Goal: Task Accomplishment & Management: Manage account settings

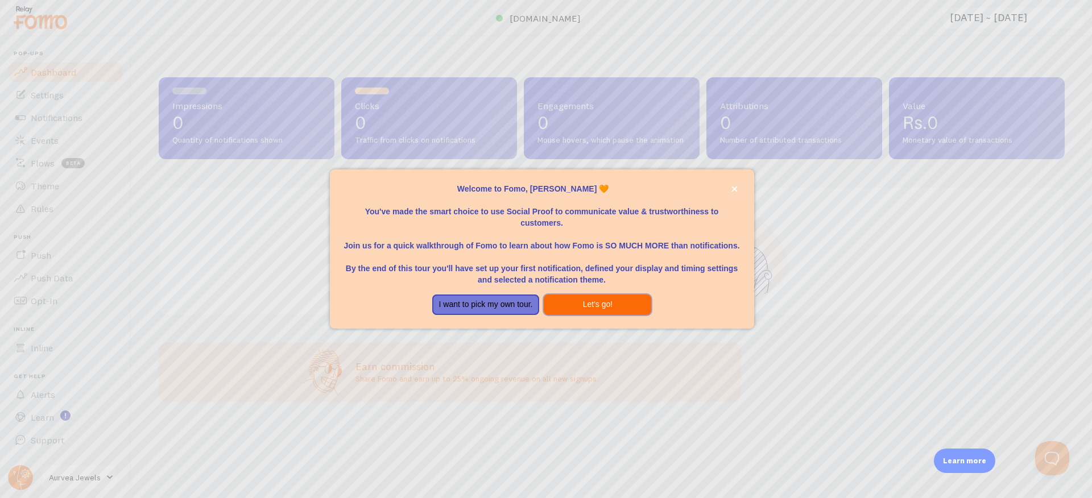
click at [600, 308] on button "Let's go!" at bounding box center [598, 305] width 108 height 20
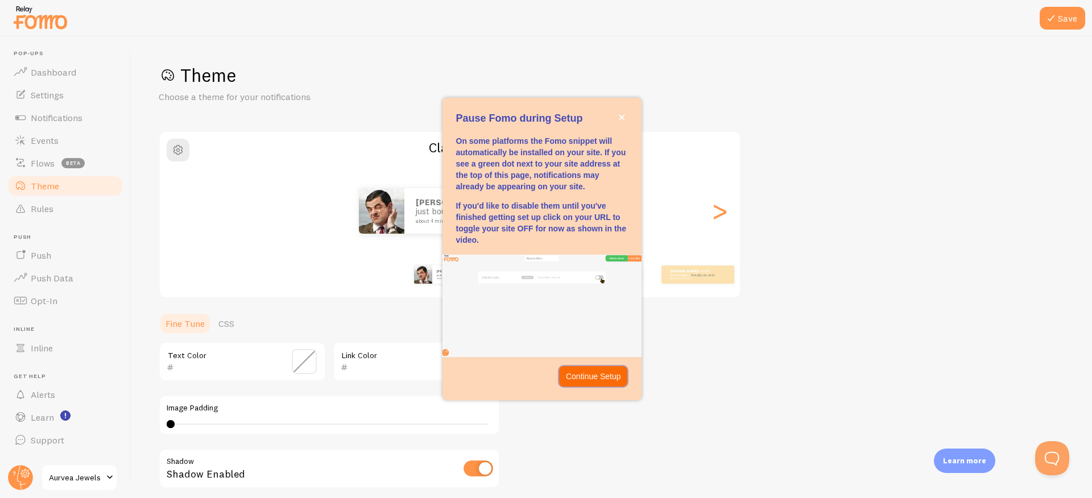
click at [584, 378] on p "Continue Setup" at bounding box center [593, 376] width 55 height 11
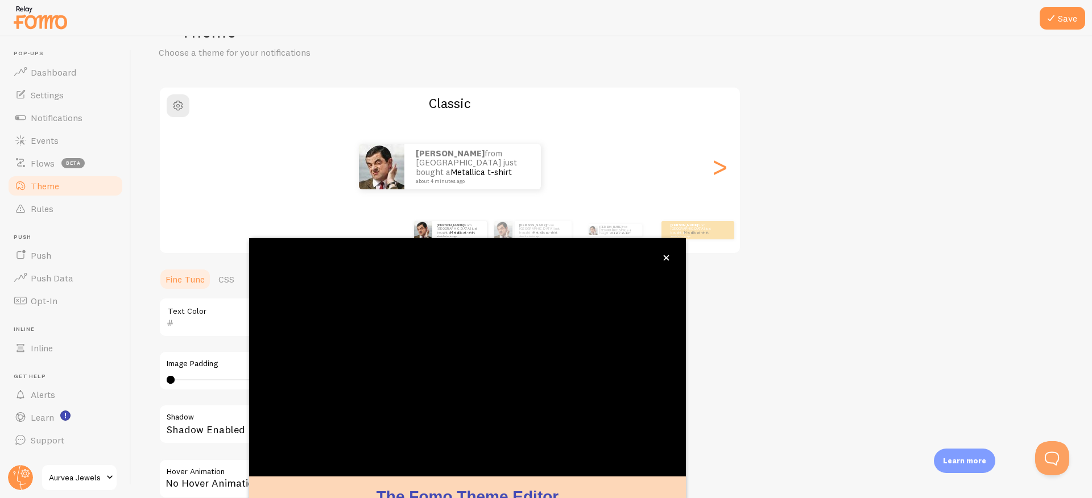
scroll to position [24, 0]
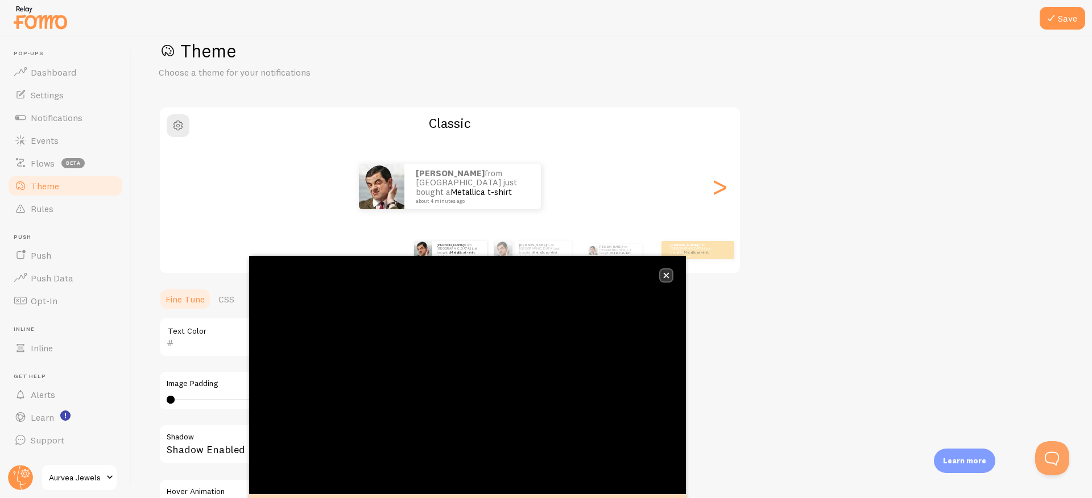
click at [667, 276] on icon "close," at bounding box center [667, 276] width 6 height 6
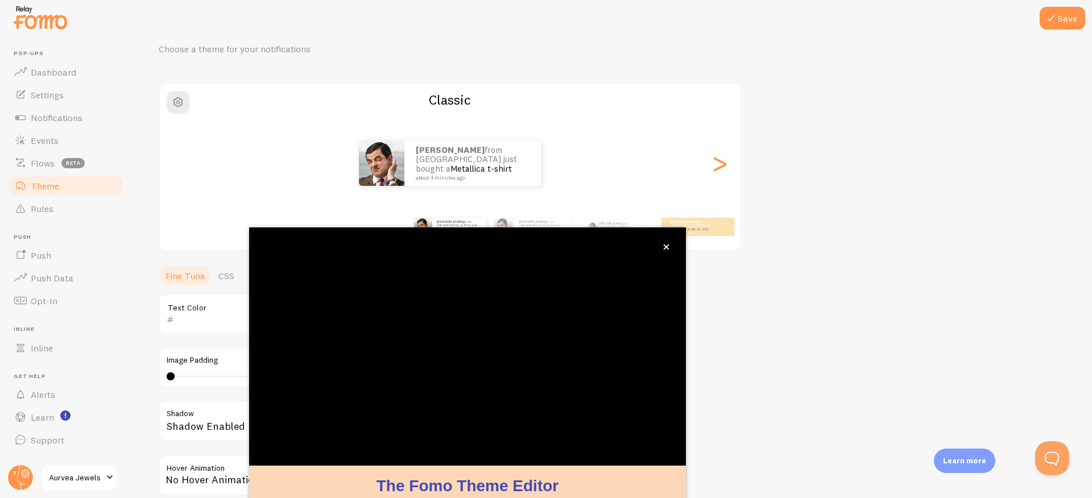
scroll to position [56, 0]
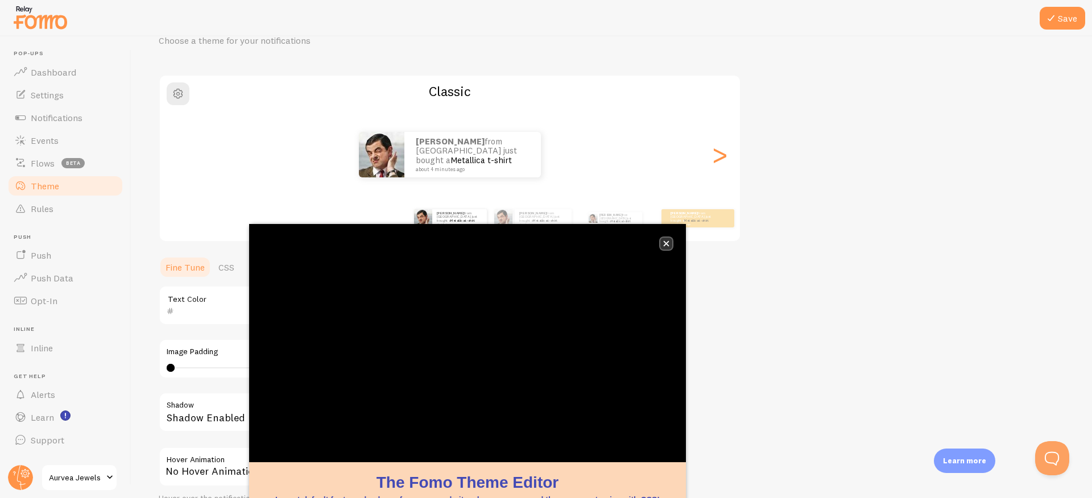
click at [663, 245] on icon "close," at bounding box center [666, 244] width 6 height 6
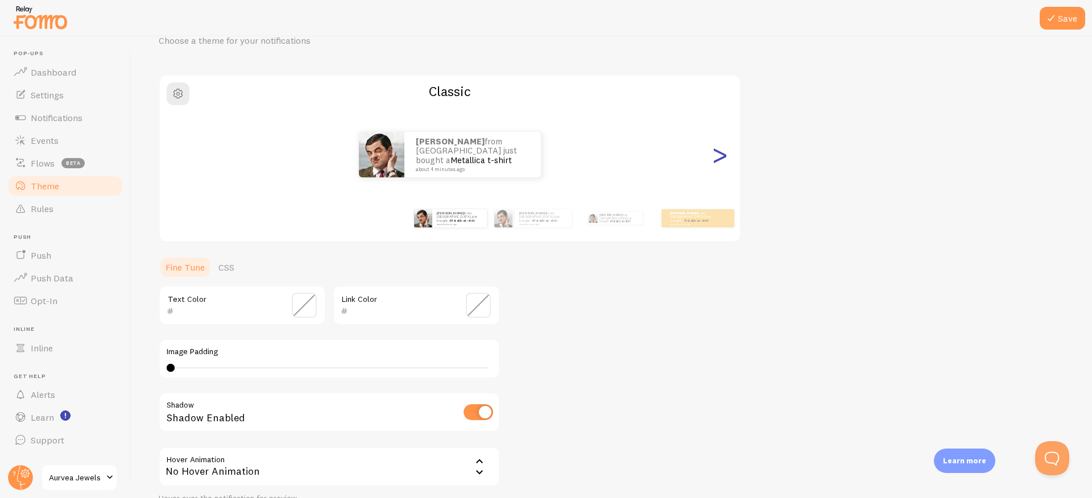
click at [725, 155] on div ">" at bounding box center [720, 155] width 14 height 82
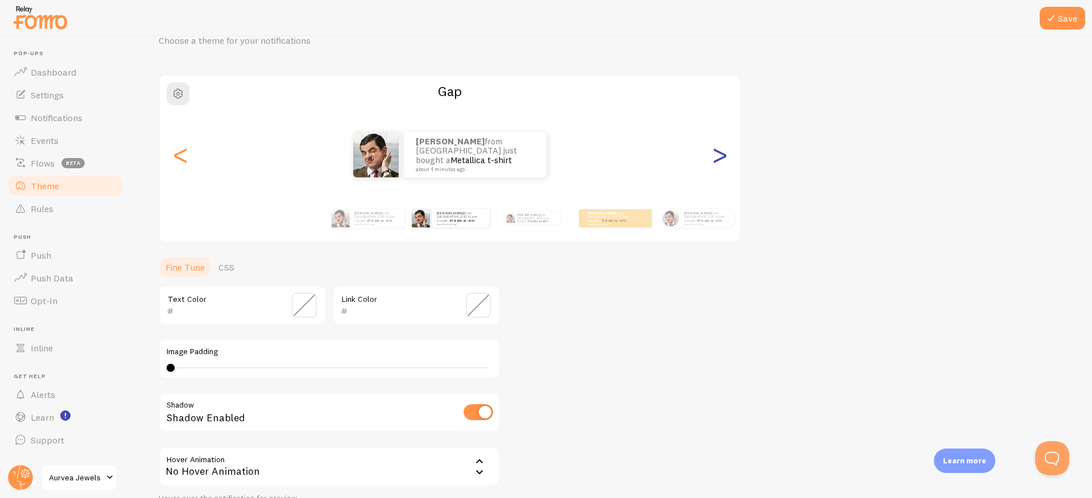
click at [722, 155] on div ">" at bounding box center [720, 155] width 14 height 82
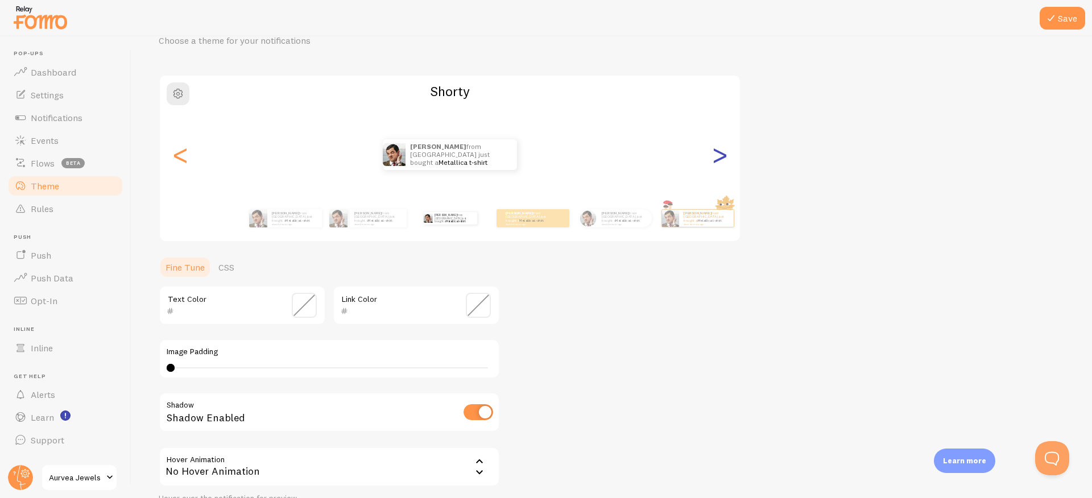
click at [722, 155] on div ">" at bounding box center [720, 155] width 14 height 82
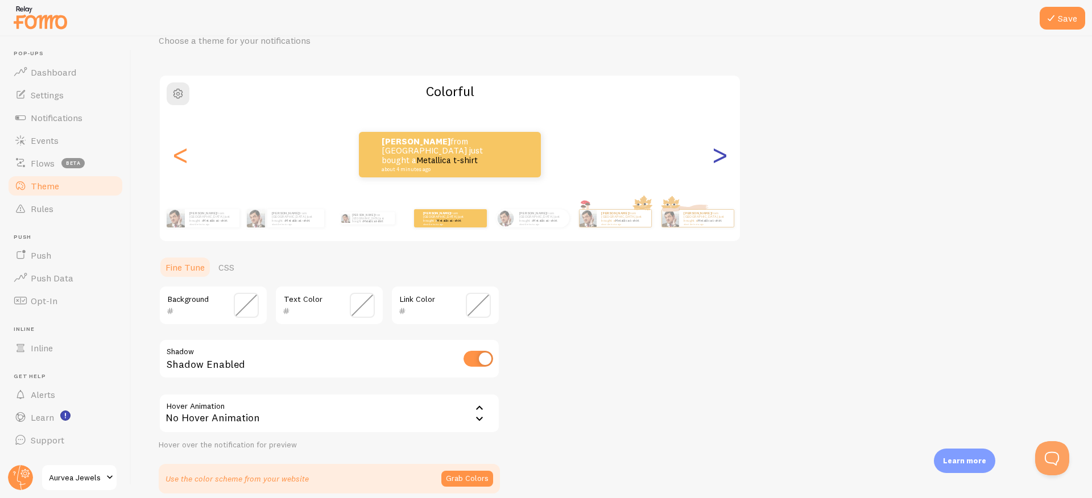
click at [722, 156] on div ">" at bounding box center [720, 155] width 14 height 82
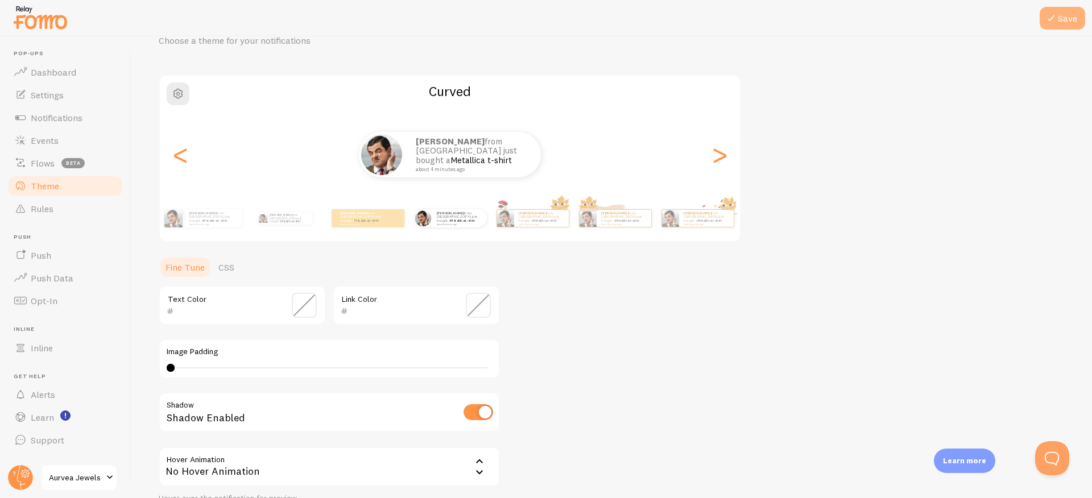
click at [1065, 22] on button "Save" at bounding box center [1063, 18] width 46 height 23
click at [1053, 18] on icon at bounding box center [1051, 18] width 14 height 14
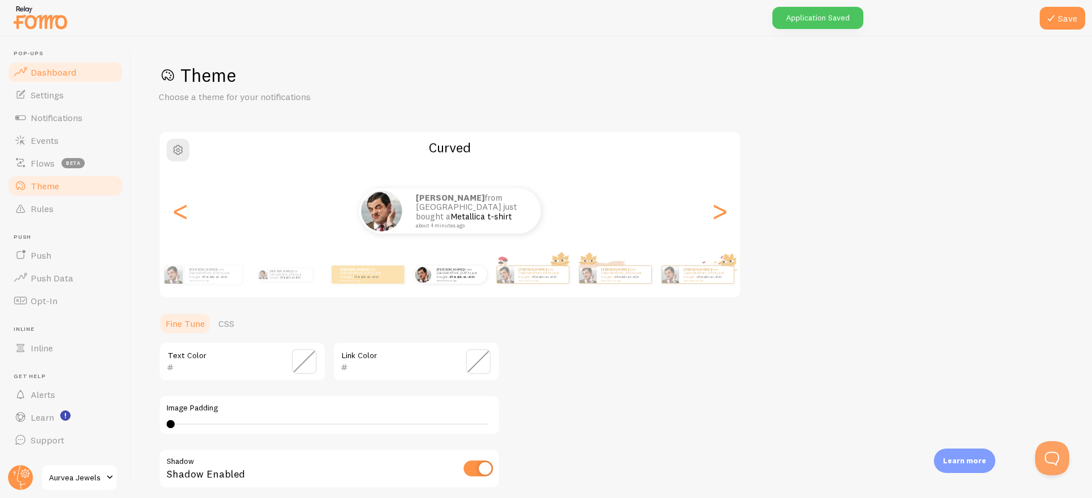
click at [73, 77] on span "Dashboard" at bounding box center [54, 72] width 46 height 11
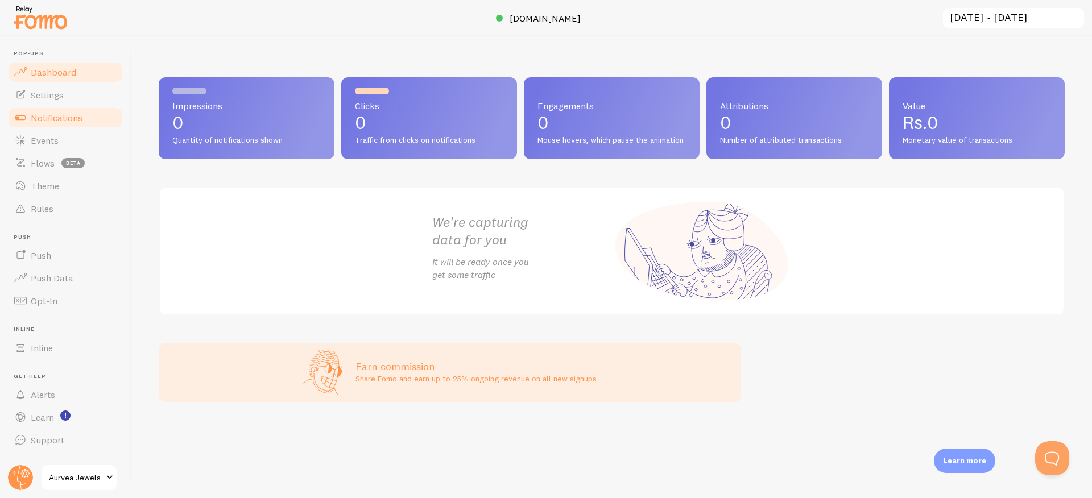
click at [61, 109] on link "Notifications" at bounding box center [65, 117] width 117 height 23
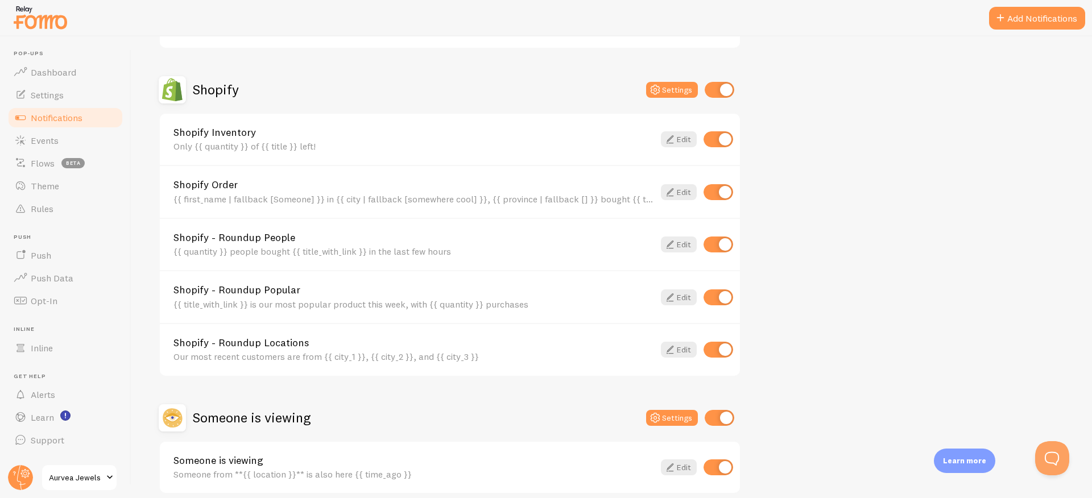
scroll to position [418, 0]
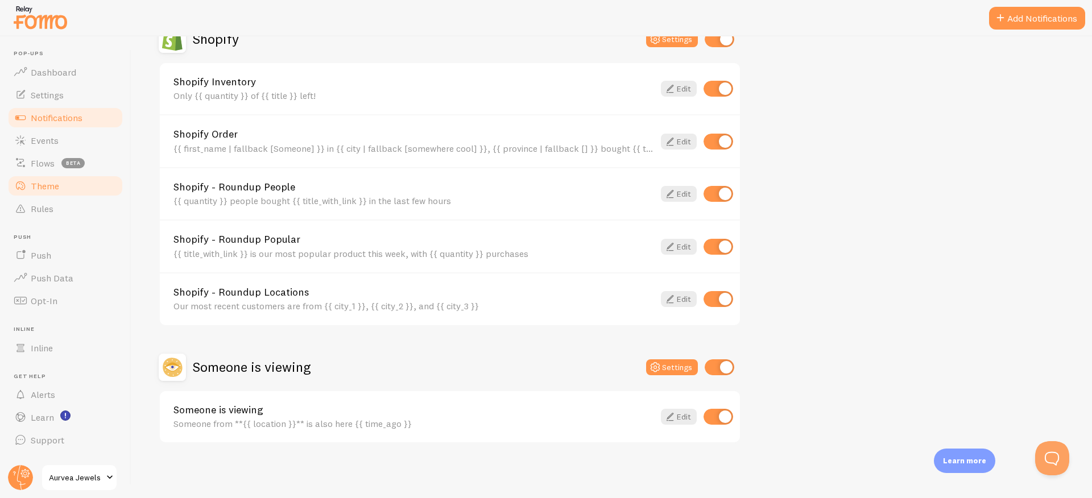
drag, startPoint x: 78, startPoint y: 183, endPoint x: 65, endPoint y: 202, distance: 23.7
click at [78, 183] on link "Theme" at bounding box center [65, 186] width 117 height 23
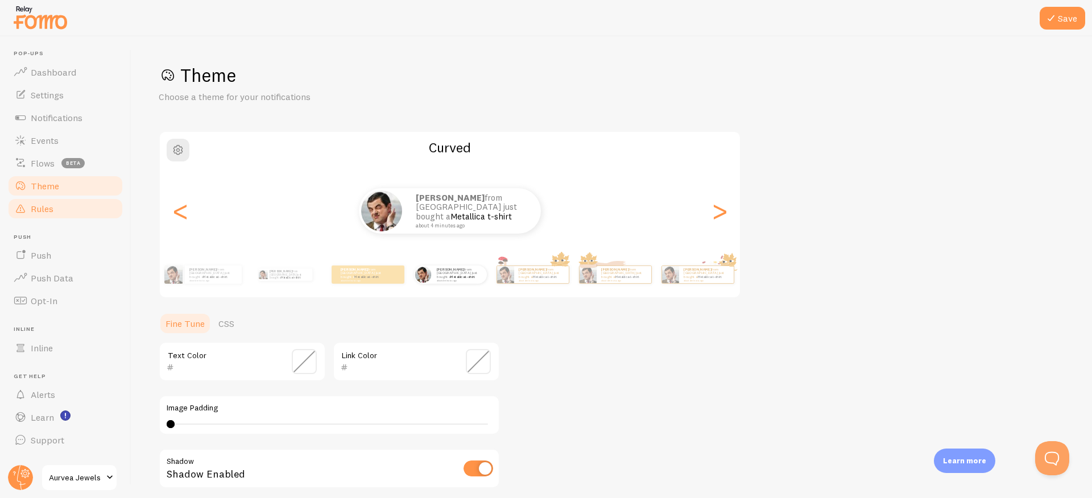
click at [52, 206] on span "Rules" at bounding box center [42, 208] width 23 height 11
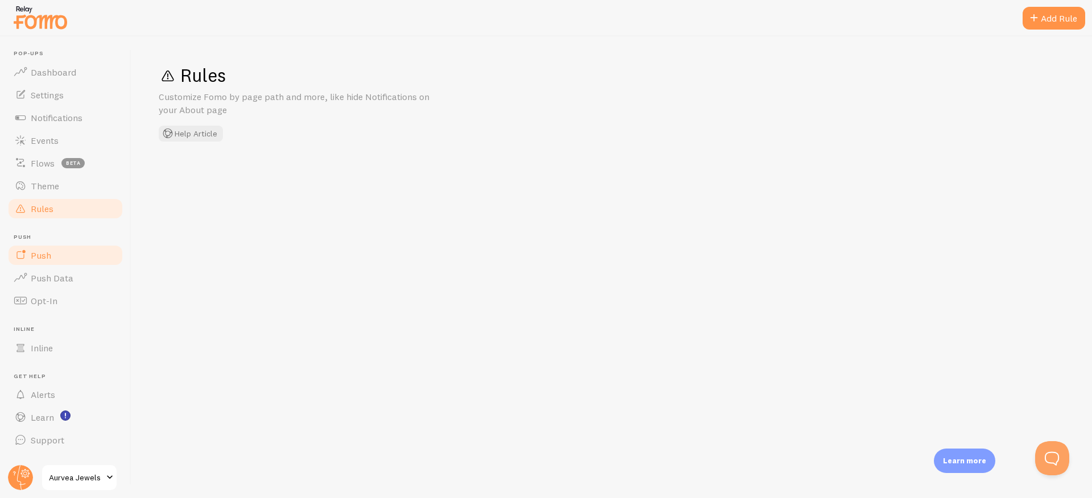
click at [69, 259] on link "Push" at bounding box center [65, 255] width 117 height 23
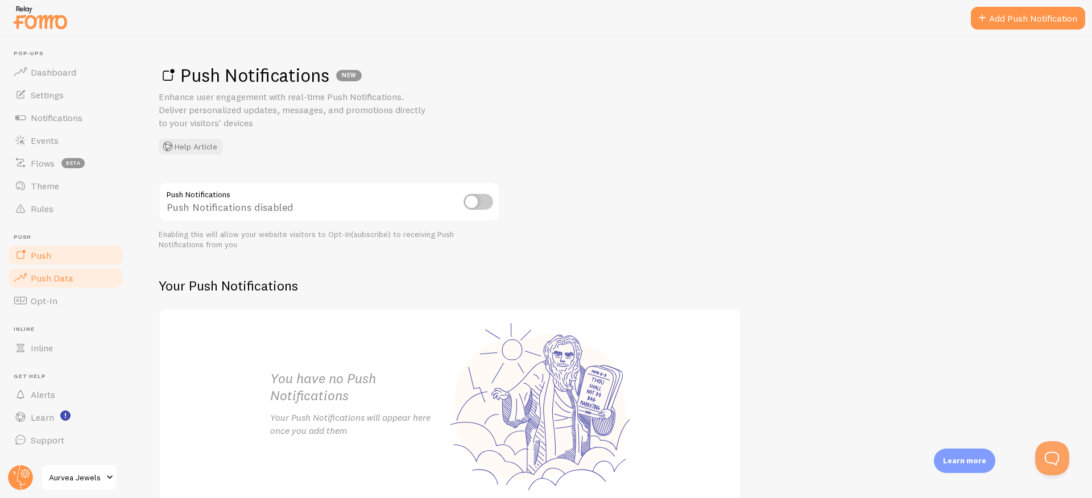
click at [72, 281] on span "Push Data" at bounding box center [52, 277] width 43 height 11
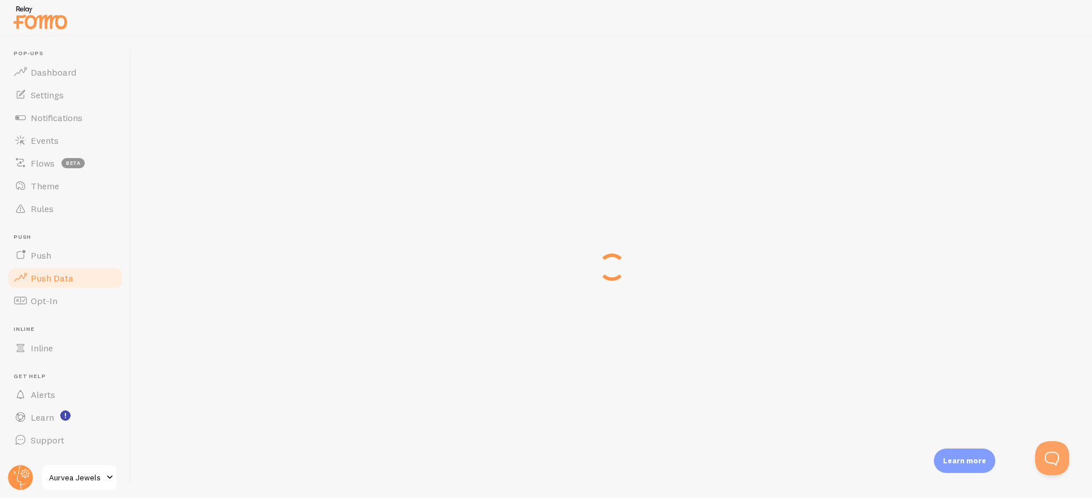
click at [73, 267] on link "Push Data" at bounding box center [65, 278] width 117 height 23
click at [71, 251] on link "Push" at bounding box center [65, 255] width 117 height 23
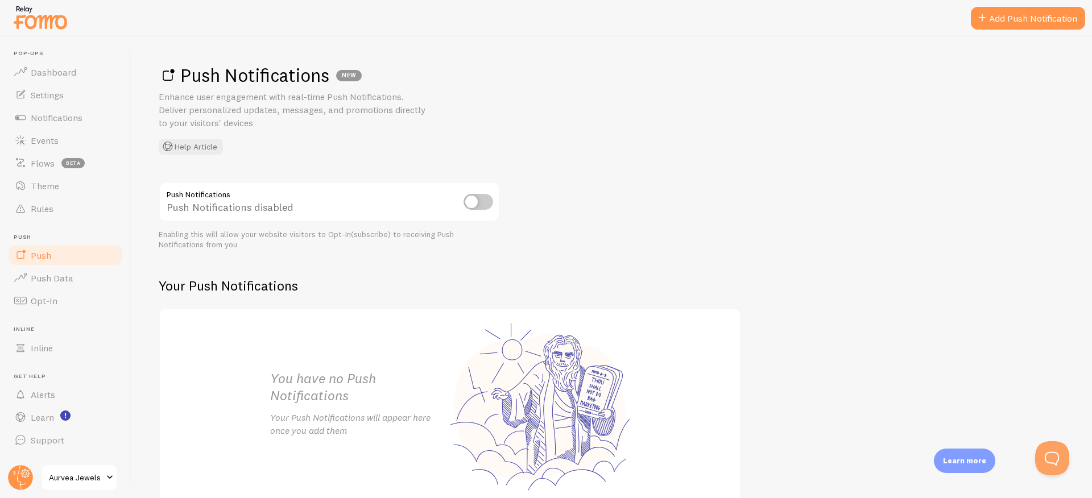
click at [456, 192] on div "Push Notifications disabled" at bounding box center [329, 203] width 341 height 42
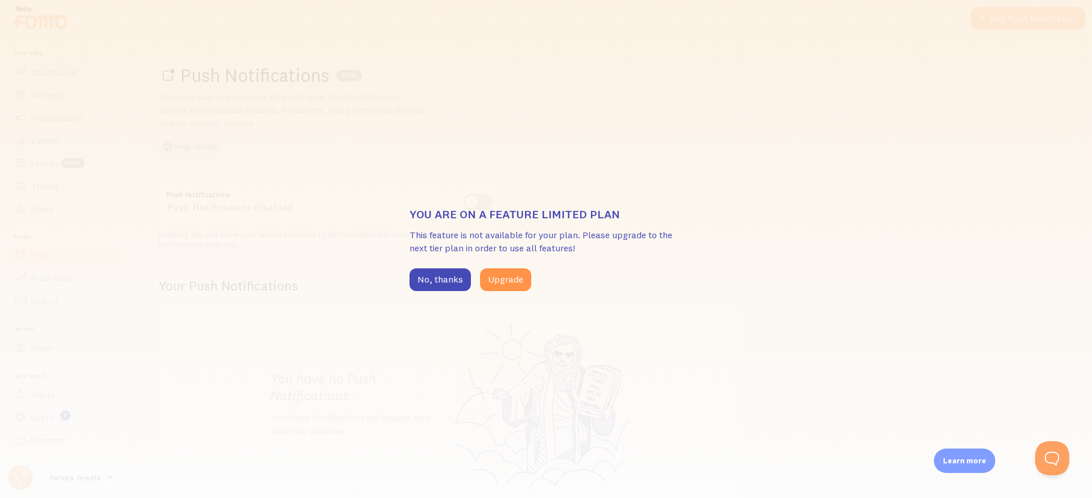
click at [486, 207] on h3 "You are on a feature limited plan" at bounding box center [546, 214] width 273 height 15
drag, startPoint x: 451, startPoint y: 282, endPoint x: 433, endPoint y: 279, distance: 17.9
click at [451, 282] on button "No, thanks" at bounding box center [440, 279] width 61 height 23
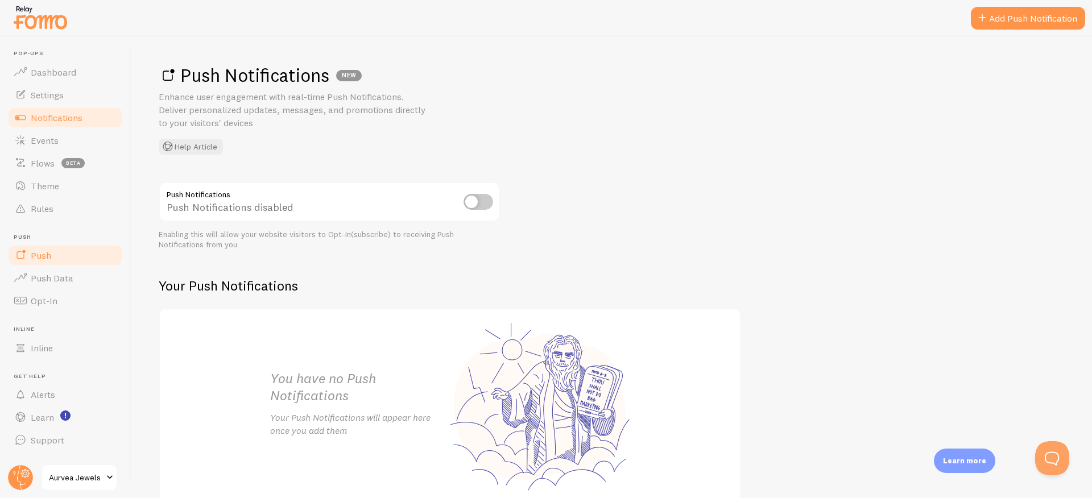
click at [64, 114] on span "Notifications" at bounding box center [57, 117] width 52 height 11
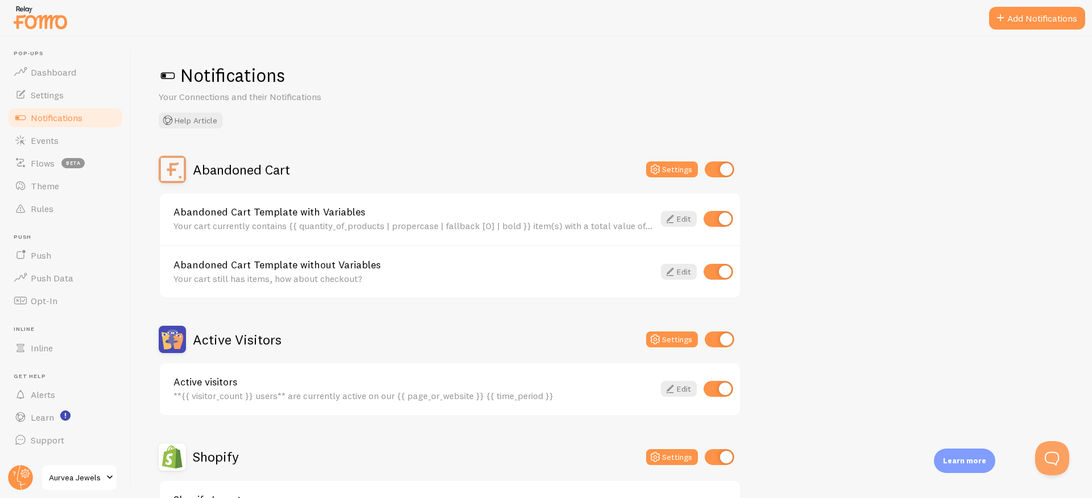
click at [168, 75] on span at bounding box center [168, 76] width 18 height 18
click at [162, 74] on span at bounding box center [168, 76] width 18 height 18
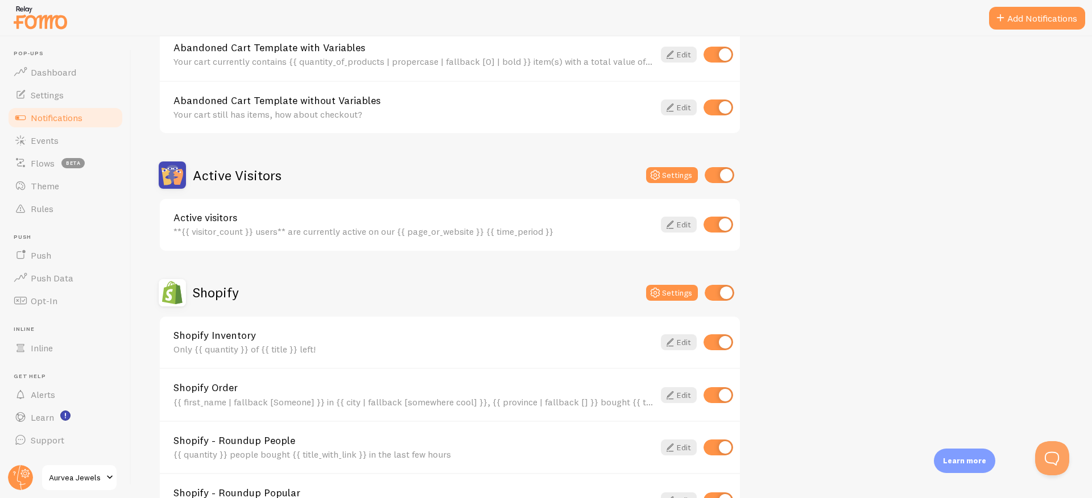
scroll to position [281, 0]
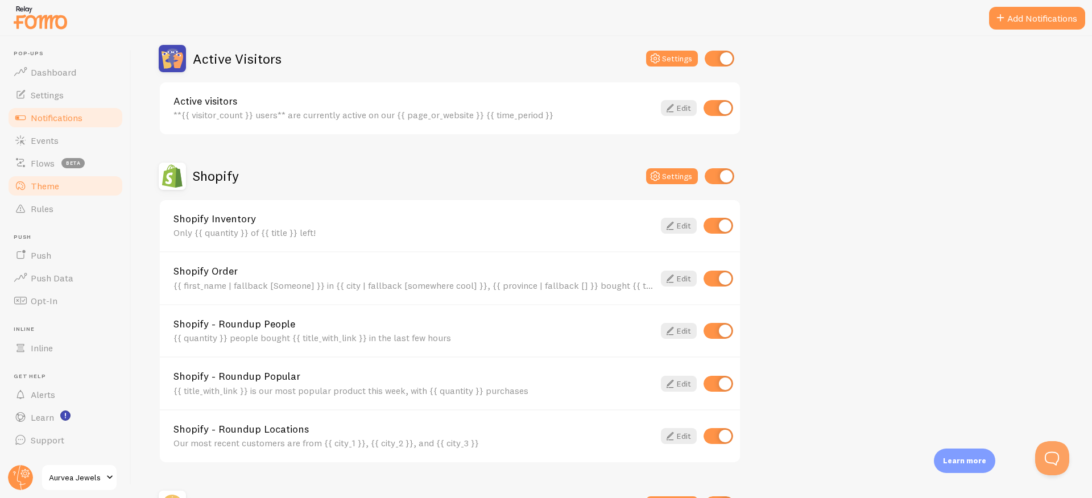
click at [66, 184] on link "Theme" at bounding box center [65, 186] width 117 height 23
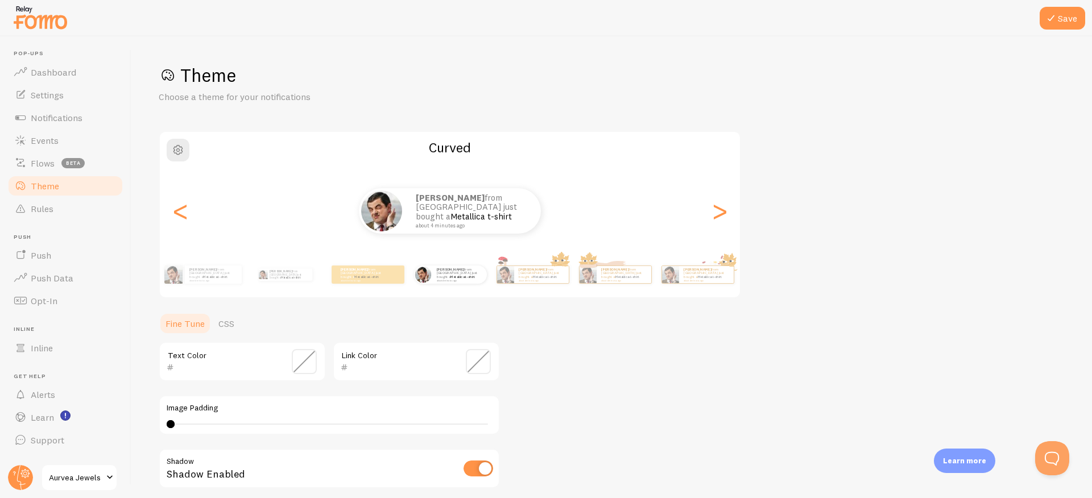
scroll to position [160, 0]
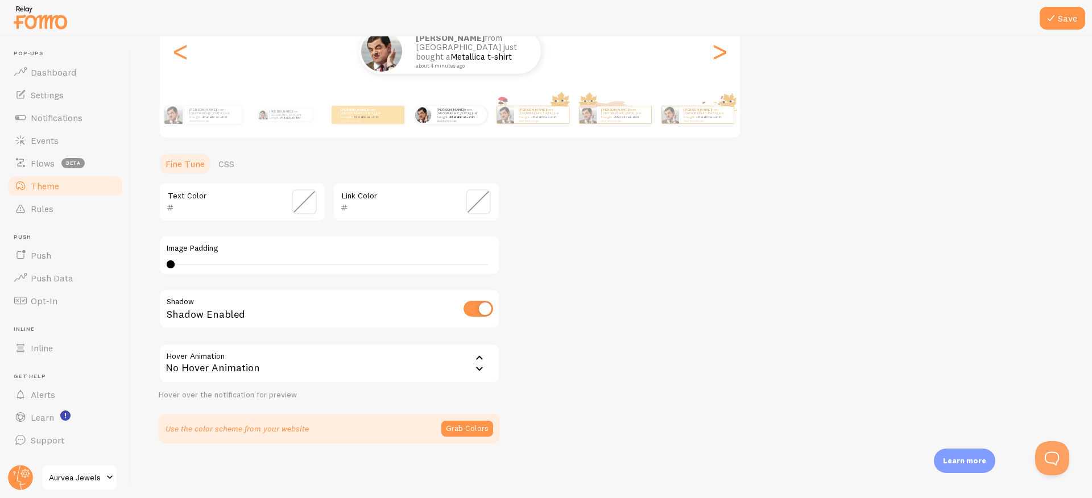
click at [324, 359] on div "No Hover Animation" at bounding box center [329, 364] width 341 height 40
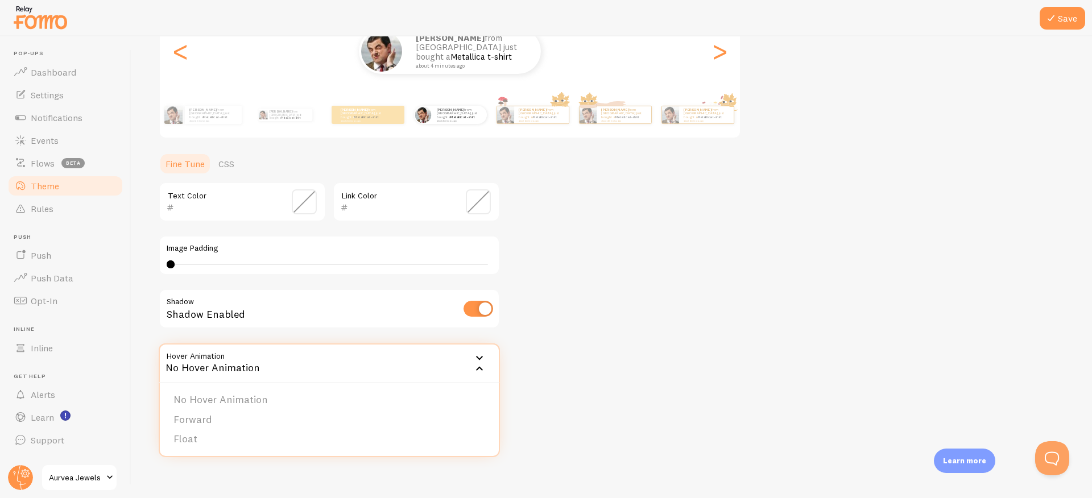
click at [692, 370] on div "Theme Choose a theme for your notifications Curved [PERSON_NAME] from [GEOGRAPH…" at bounding box center [612, 174] width 906 height 540
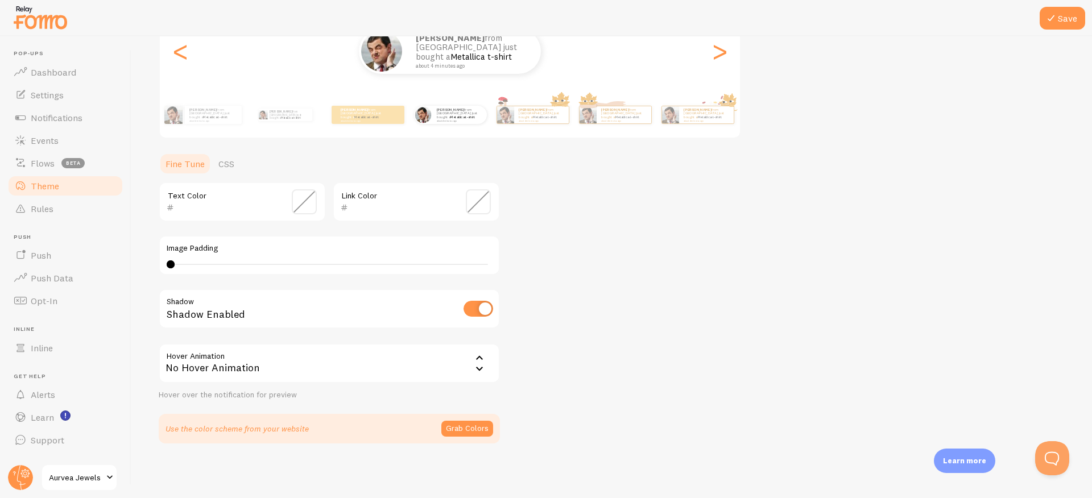
scroll to position [0, 0]
